Goal: Find specific page/section: Find specific page/section

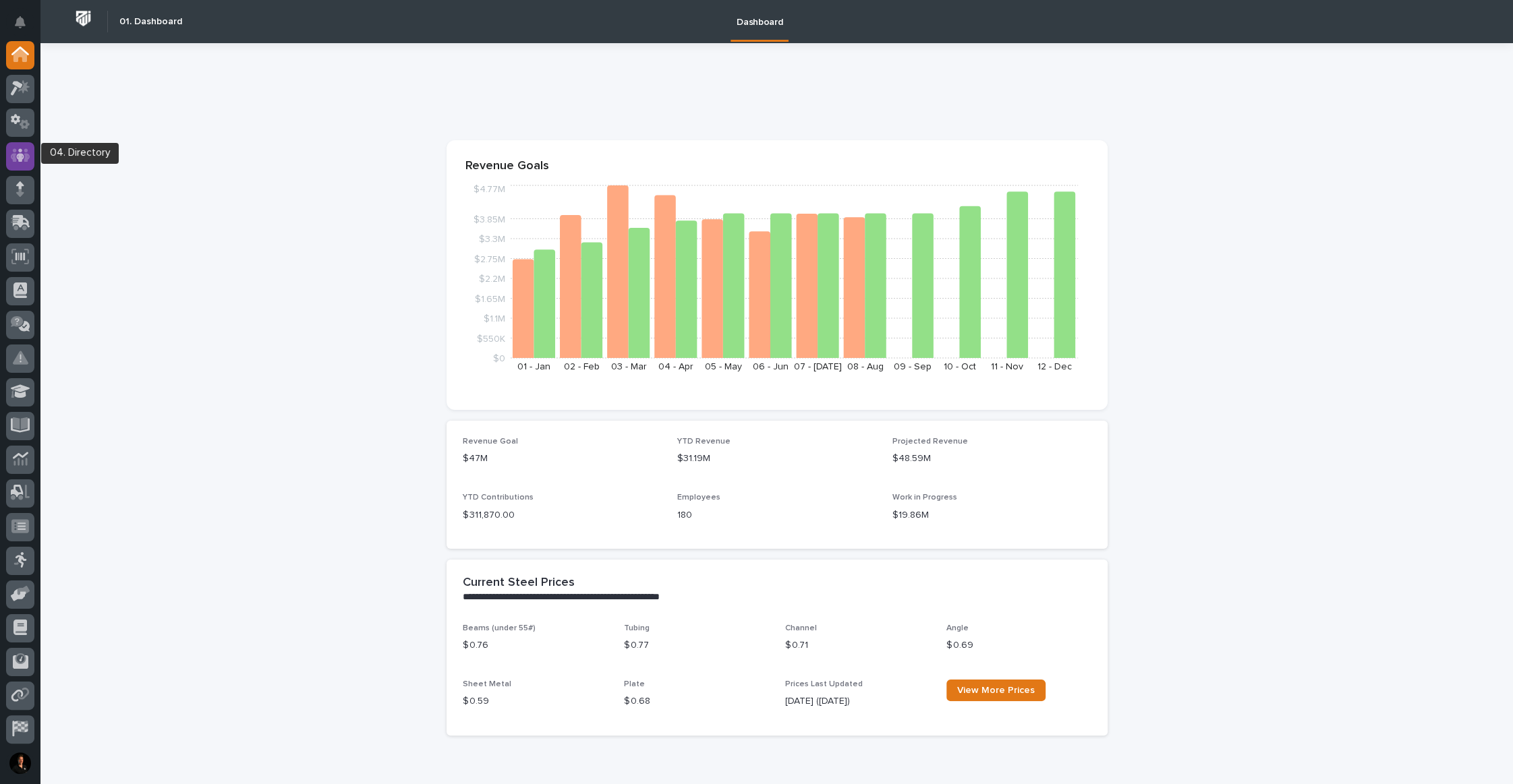
click at [17, 159] on icon at bounding box center [20, 155] width 20 height 15
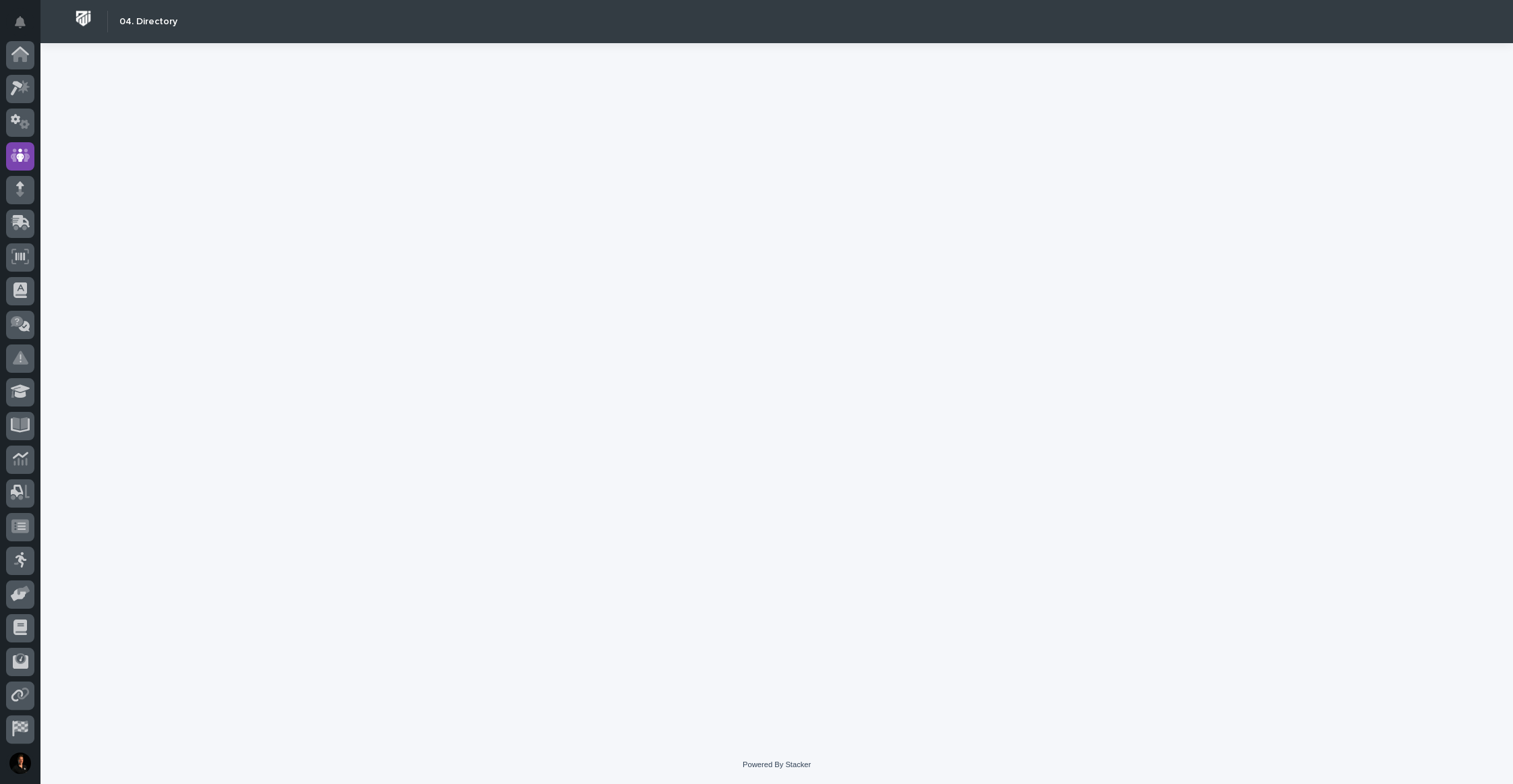
scroll to position [69, 0]
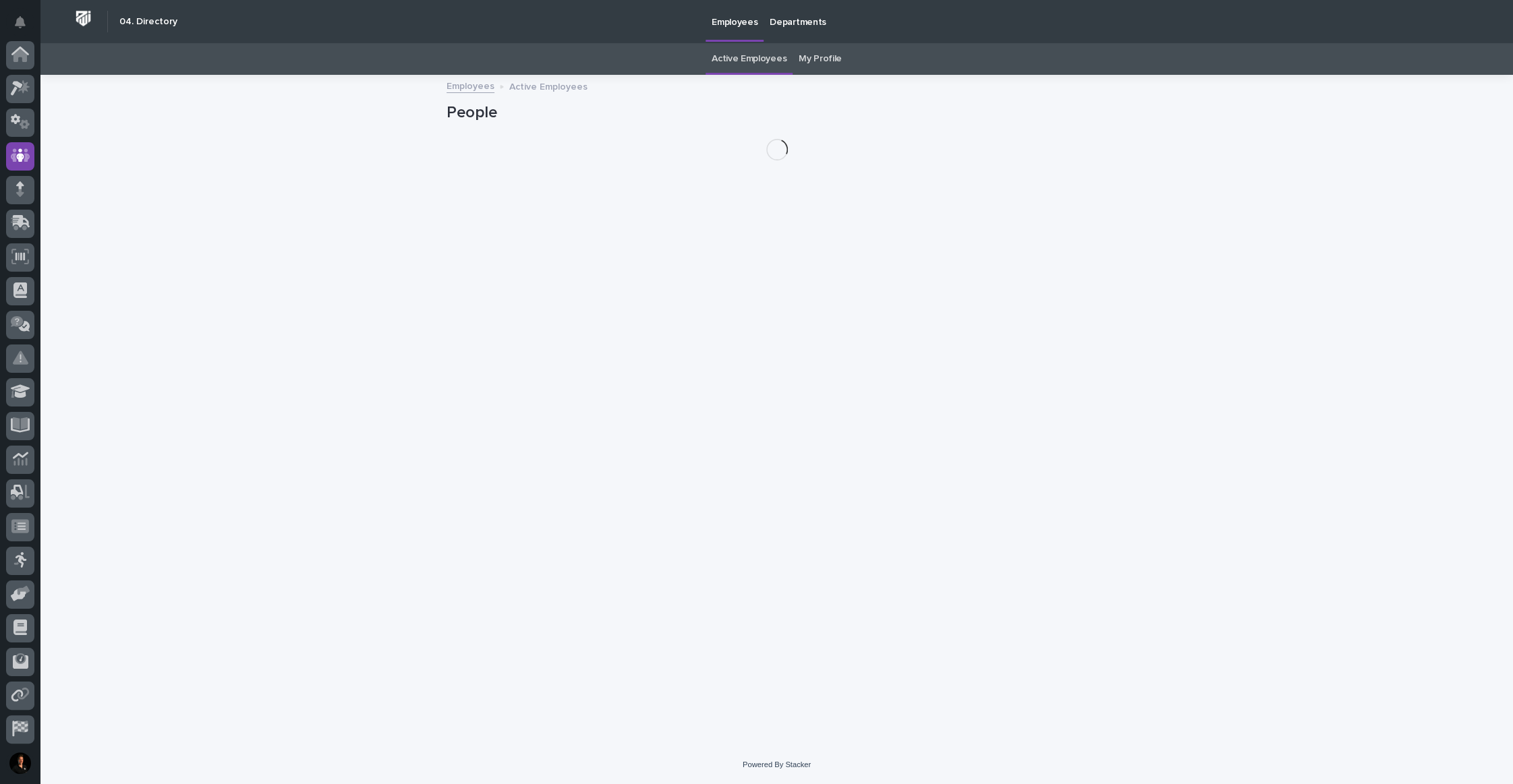
scroll to position [69, 0]
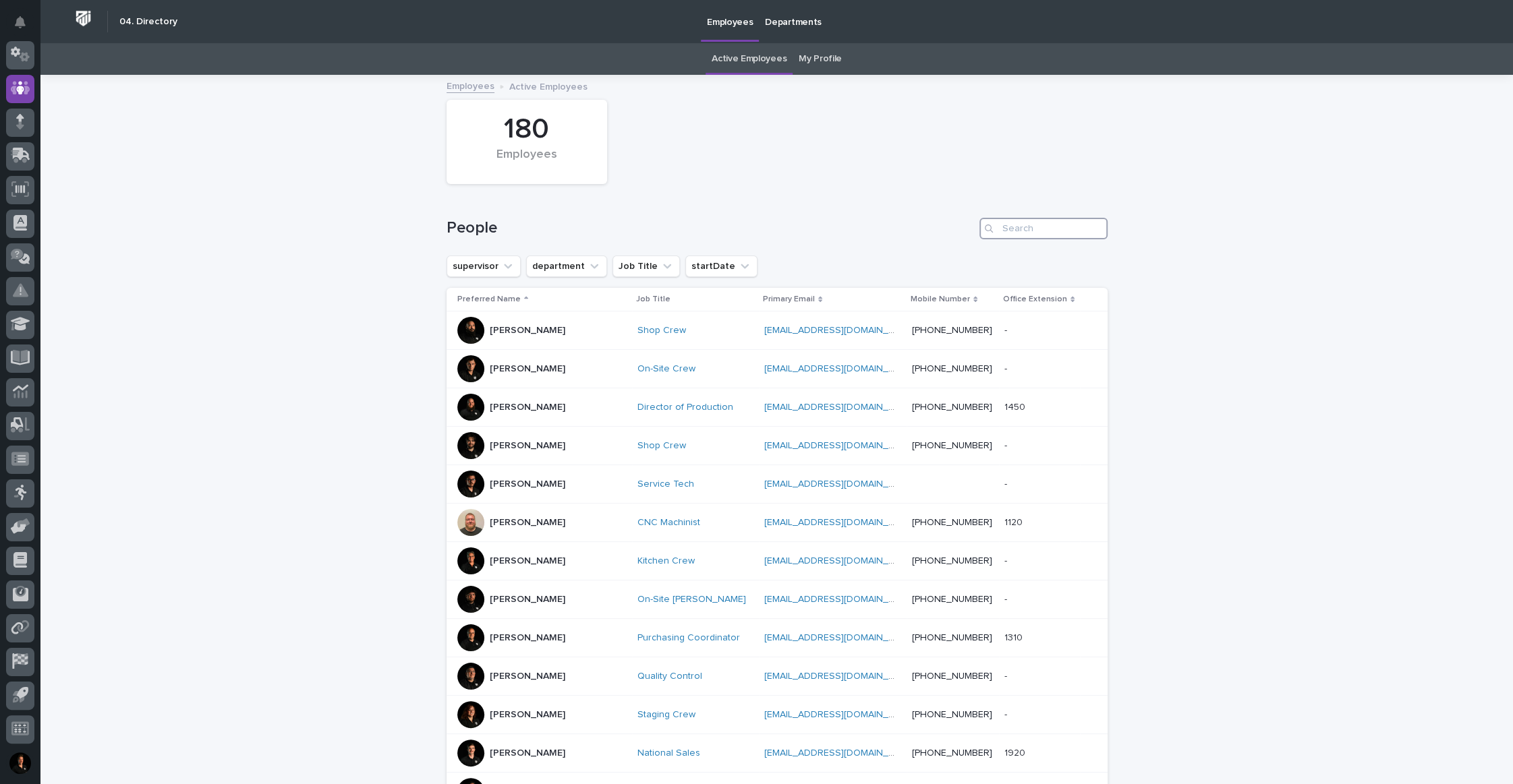
click at [1030, 240] on input "Search" at bounding box center [1043, 228] width 128 height 21
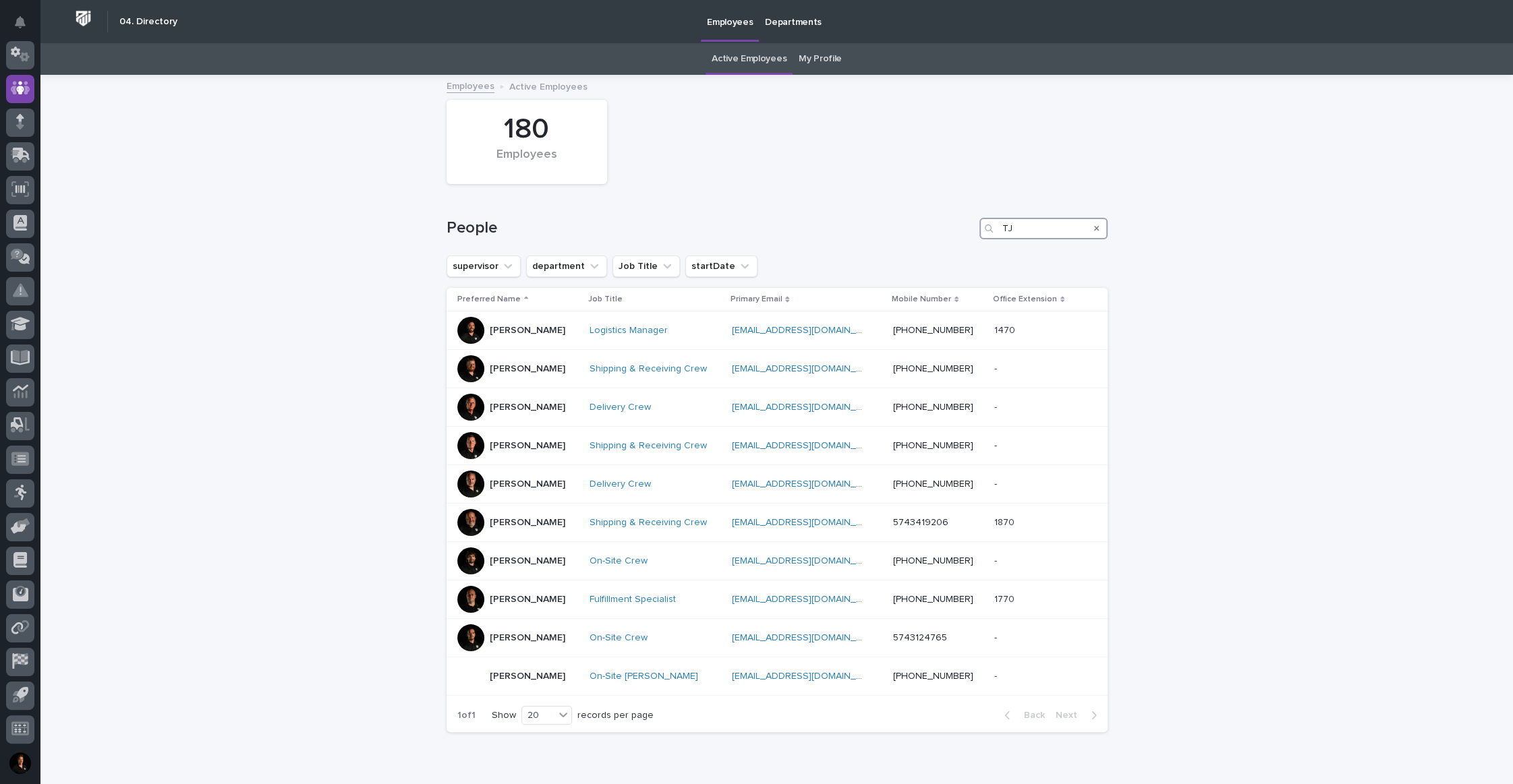
type input "T"
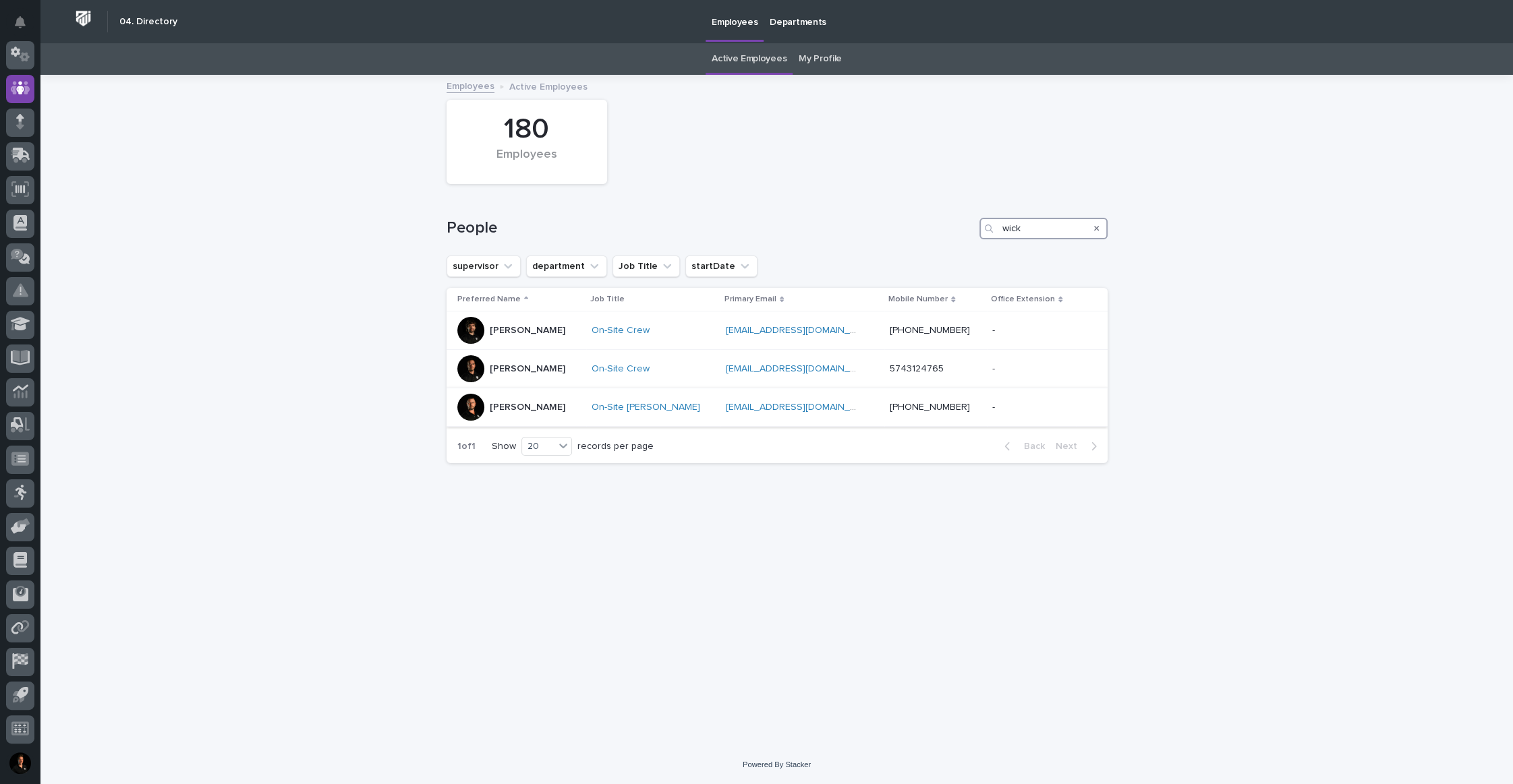
type input "wick"
click at [516, 413] on p "TJ Wicks" at bounding box center [527, 407] width 76 height 12
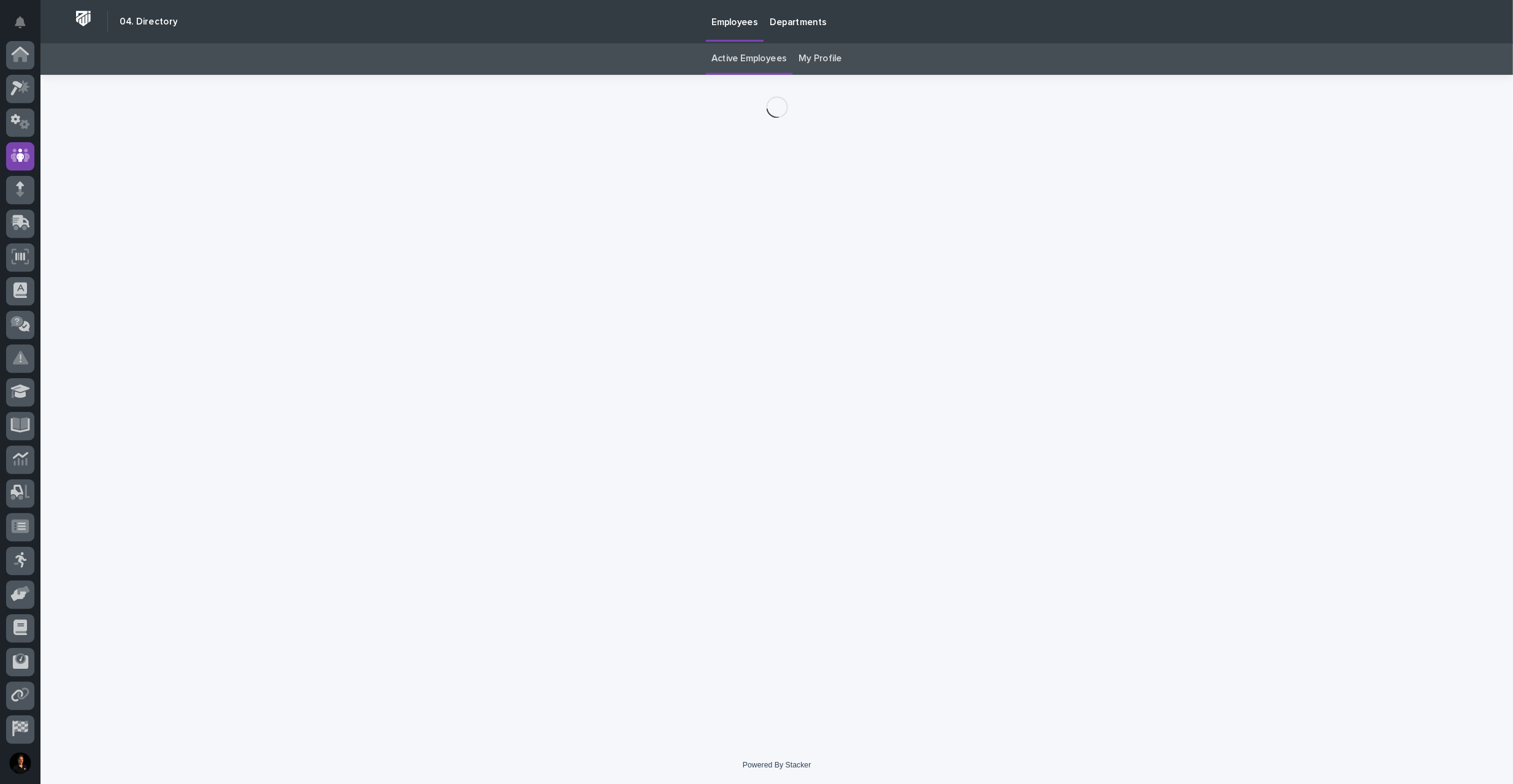
scroll to position [63, 0]
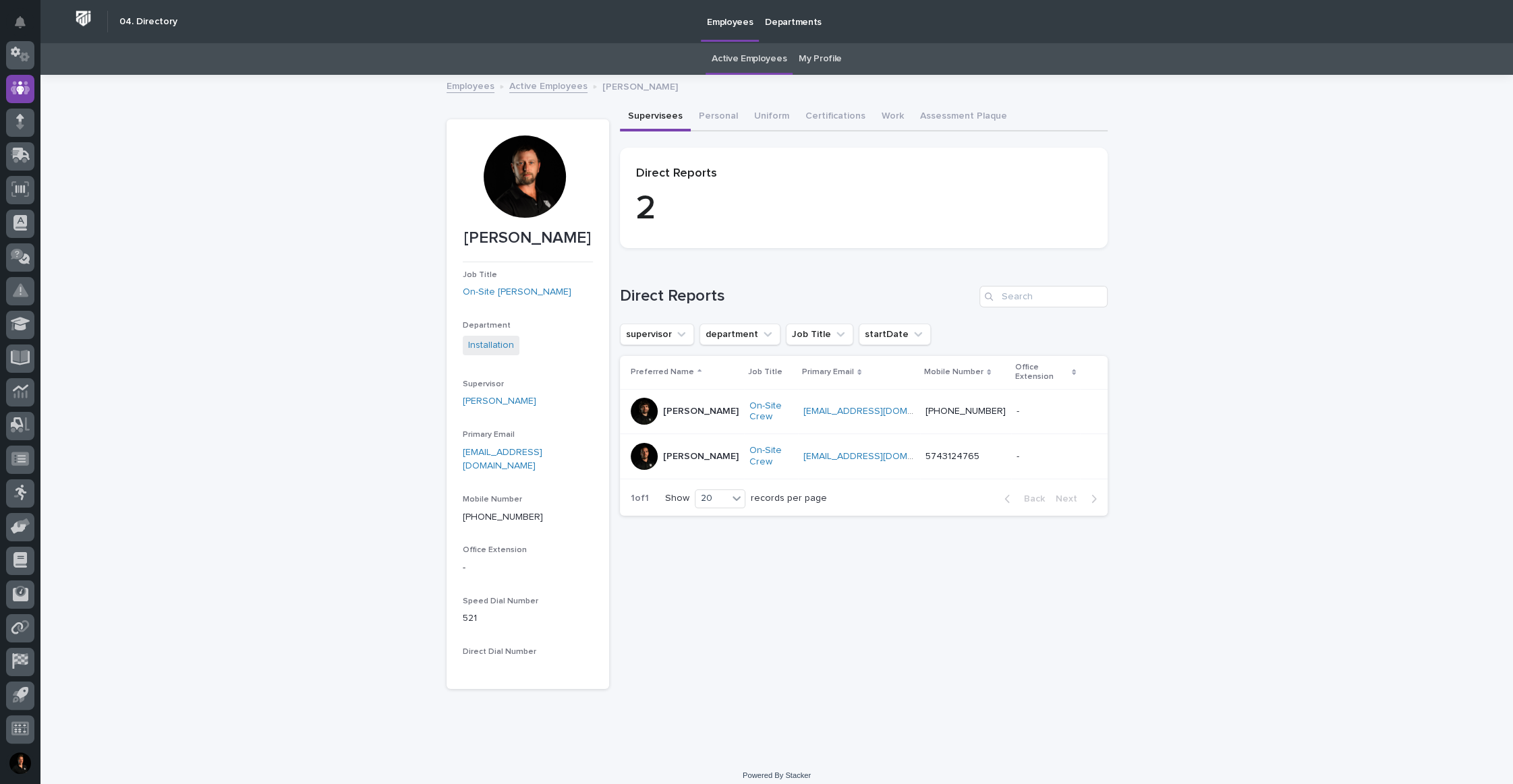
click at [529, 192] on div at bounding box center [525, 176] width 82 height 82
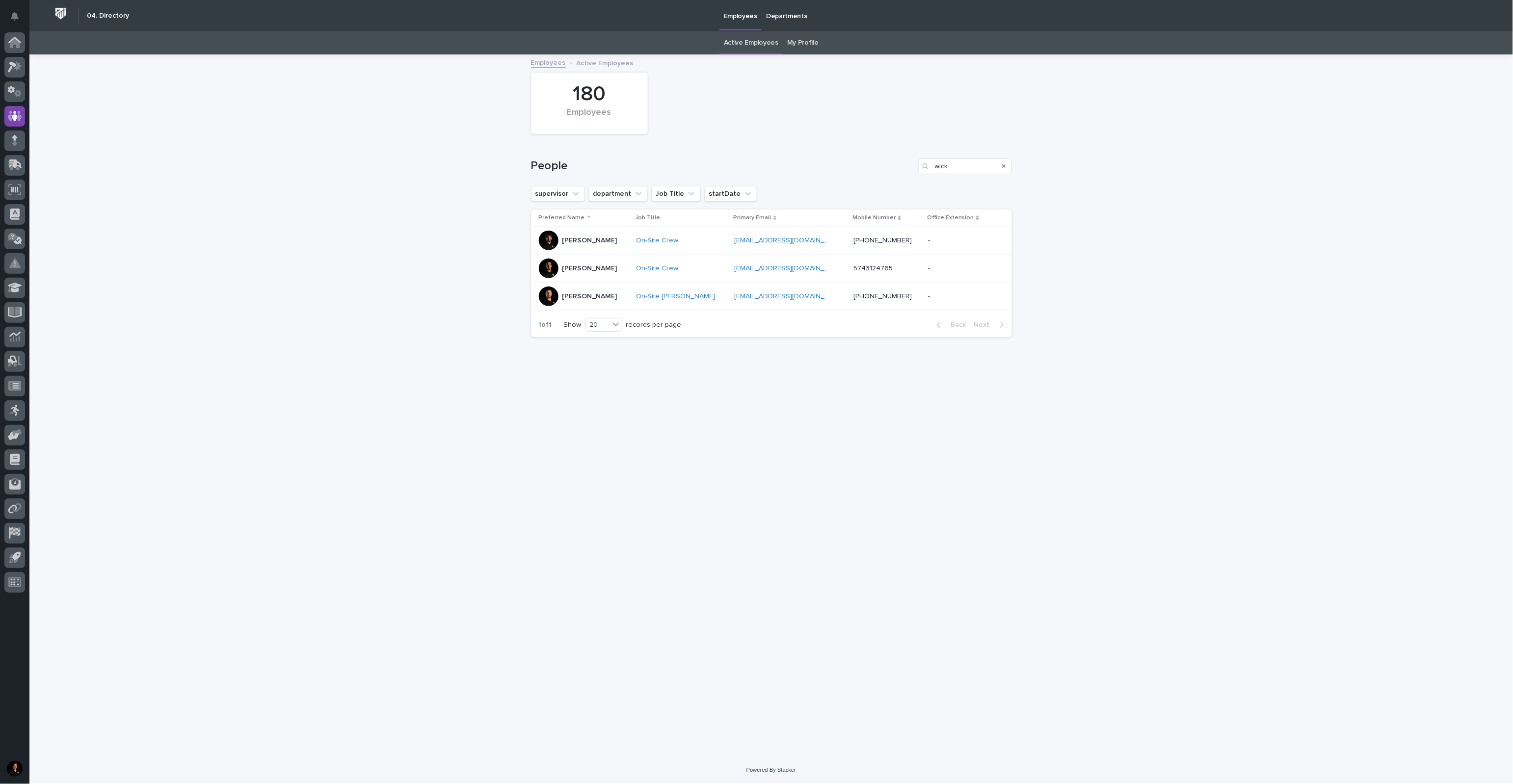
click at [300, 169] on div "Loading... Saving… Loading... Saving… 180 Employees People wick supervisor depa…" at bounding box center [771, 406] width 1484 height 701
type input "wi"
